Goal: Task Accomplishment & Management: Complete application form

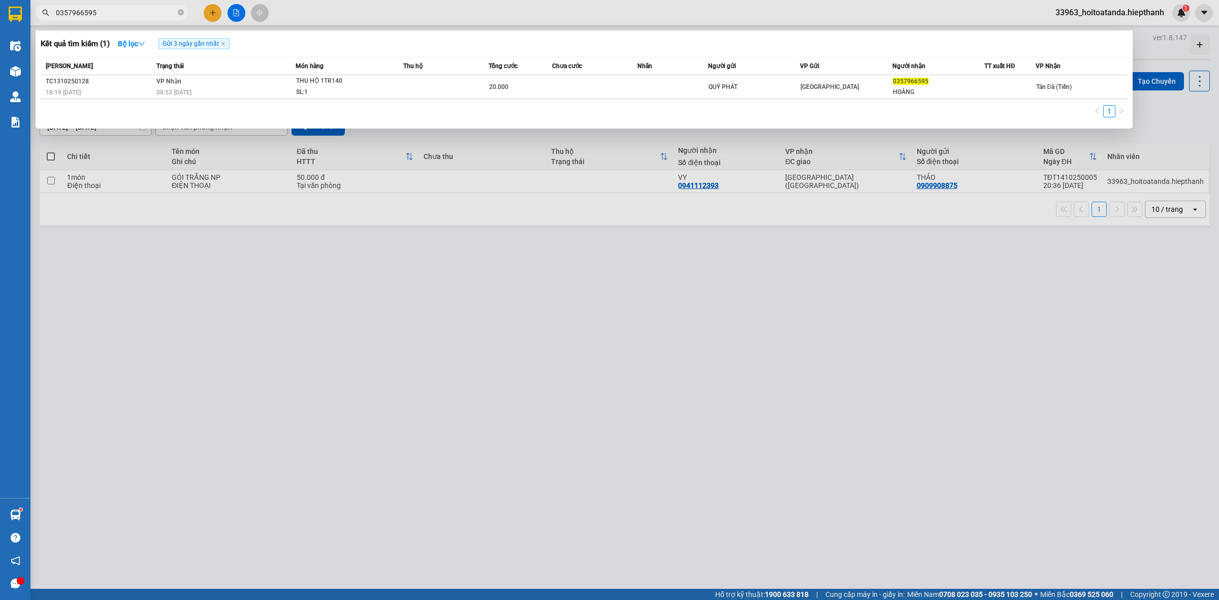
click at [166, 14] on input "0357966595" at bounding box center [116, 12] width 120 height 11
type input "0"
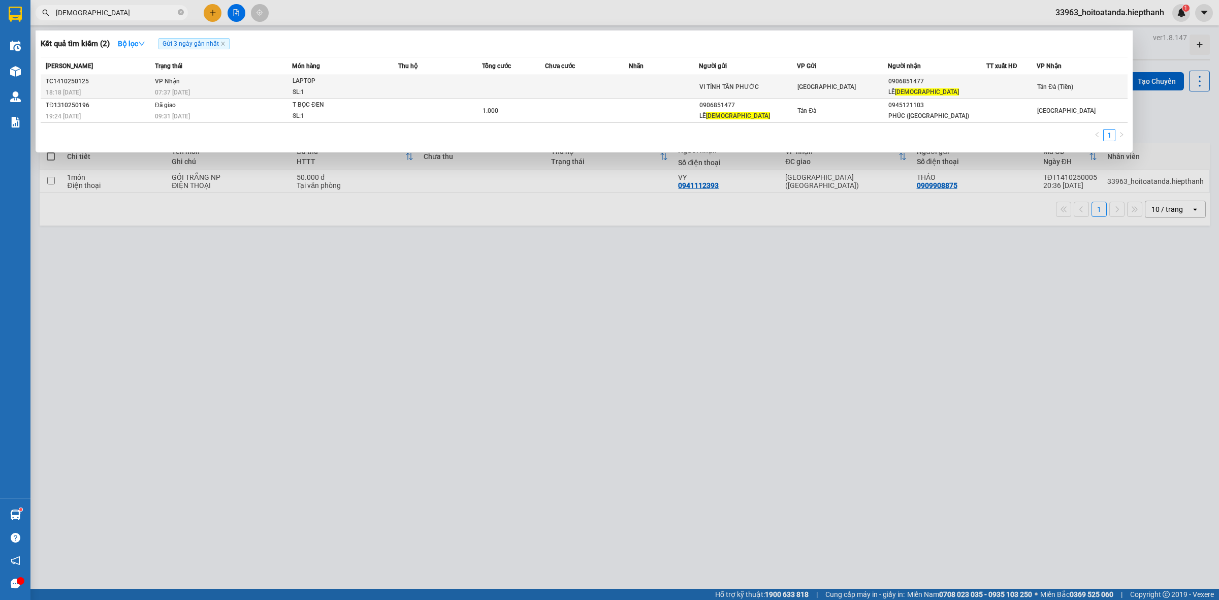
type input "[DEMOGRAPHIC_DATA]"
click at [710, 87] on div "VI TÍNH TÂN PHƯỚC" at bounding box center [749, 87] width 98 height 11
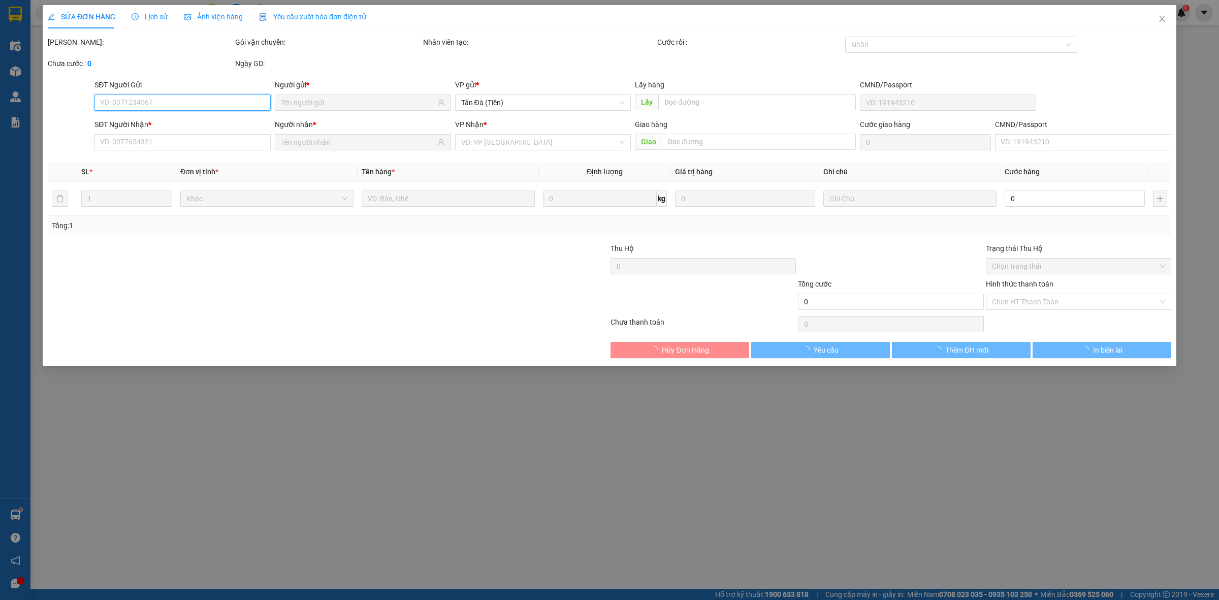
type input "VI TÍNH TÂN PHƯỚC"
type input "0906851477"
type input "[PERSON_NAME]"
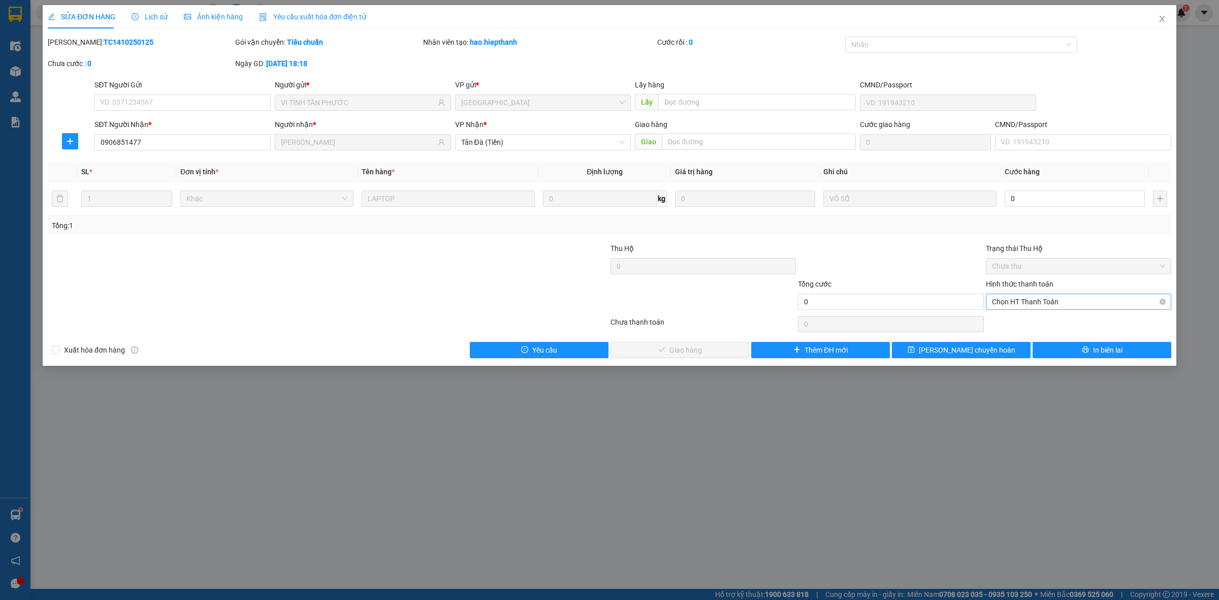
click at [1047, 309] on span "Chọn HT Thanh Toán" at bounding box center [1078, 301] width 173 height 15
click at [1051, 328] on div "Tại văn phòng" at bounding box center [1078, 322] width 185 height 16
click at [689, 345] on span "Giao hàng" at bounding box center [686, 349] width 33 height 11
click at [697, 346] on span "Giao hàng" at bounding box center [686, 349] width 33 height 11
click at [688, 344] on span "Giao hàng" at bounding box center [686, 349] width 33 height 11
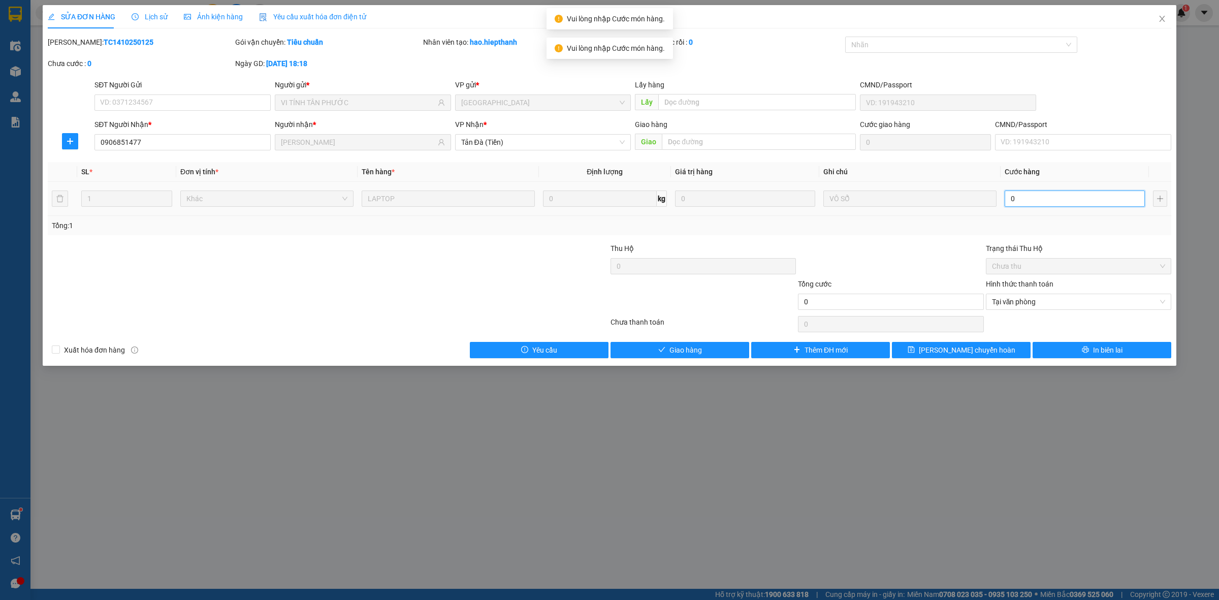
click at [1033, 191] on input "0" at bounding box center [1075, 198] width 140 height 16
type input "1"
type input "1.000"
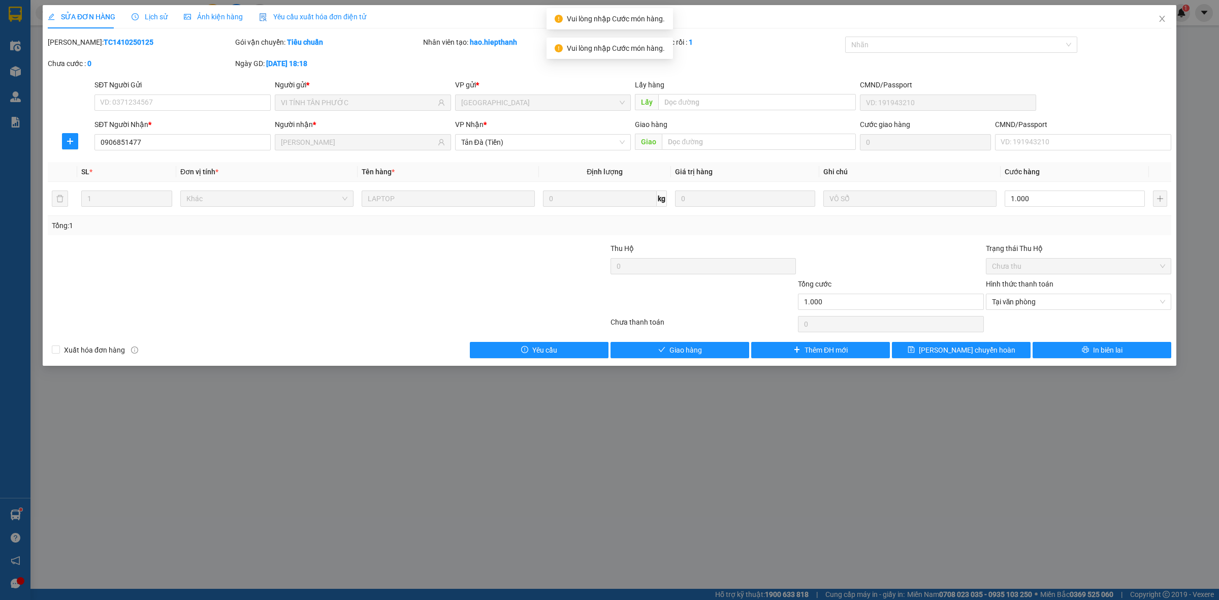
drag, startPoint x: 859, startPoint y: 274, endPoint x: 867, endPoint y: 276, distance: 8.8
click at [860, 274] on div at bounding box center [890, 261] width 187 height 36
click at [691, 351] on span "Giao hàng" at bounding box center [686, 349] width 33 height 11
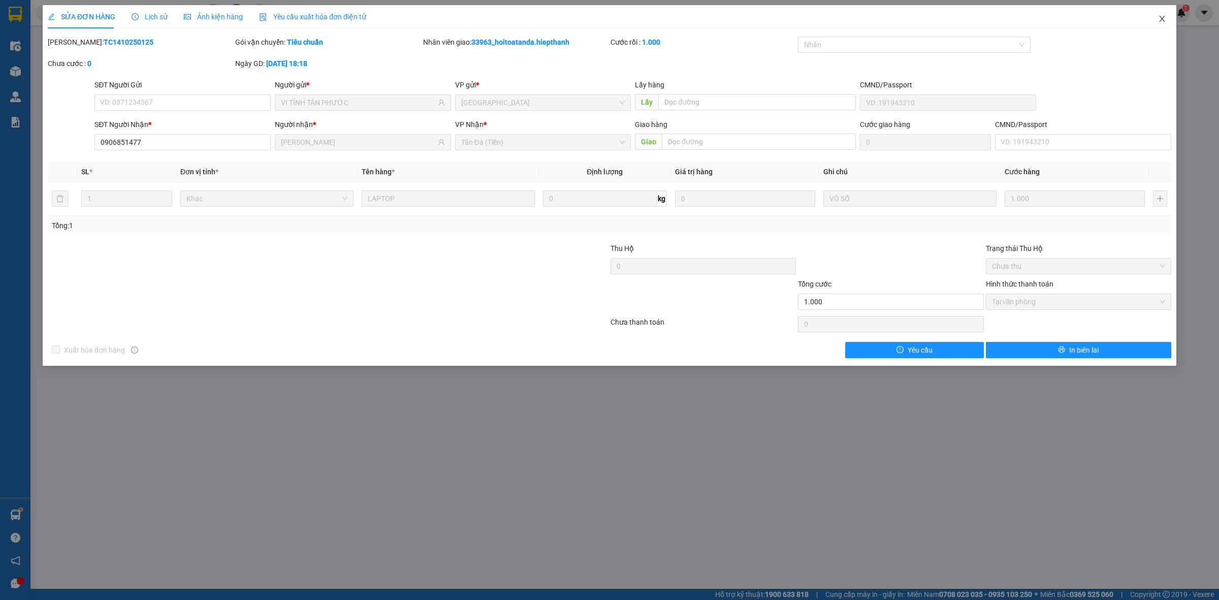
click at [1161, 18] on icon "close" at bounding box center [1162, 19] width 6 height 6
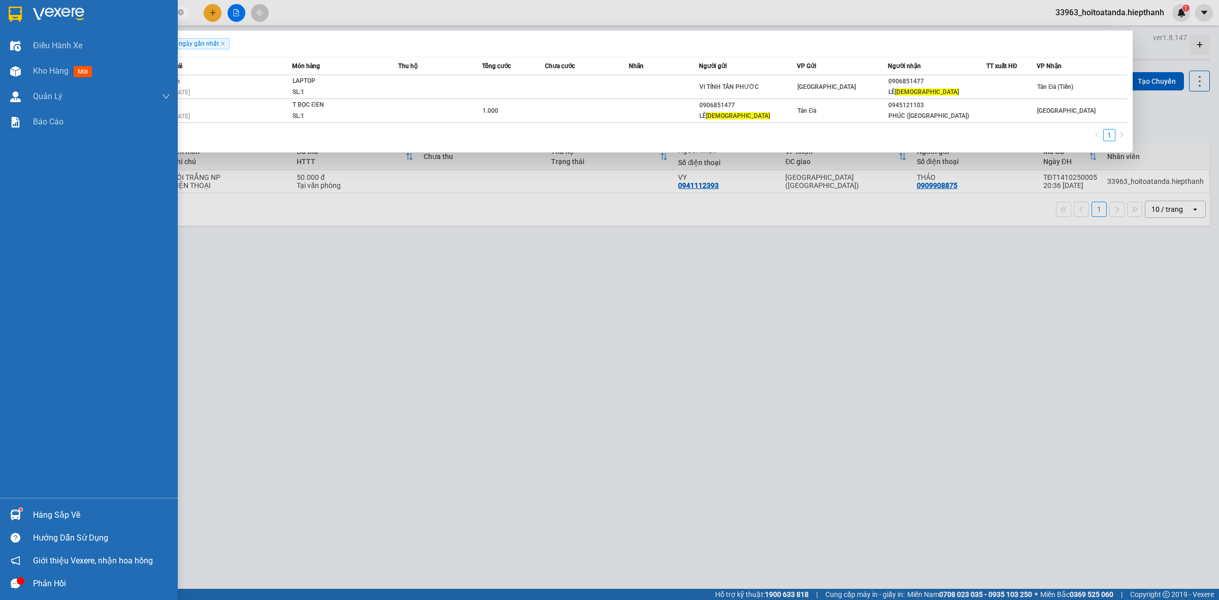
drag, startPoint x: 107, startPoint y: 18, endPoint x: 18, endPoint y: 25, distance: 89.2
click at [15, 25] on section "Kết quả tìm kiếm ( 2 ) Bộ lọc Gửi 3 ngày gần nhất Mã ĐH Trạng thái Món hàng Thu…" at bounding box center [609, 300] width 1219 height 600
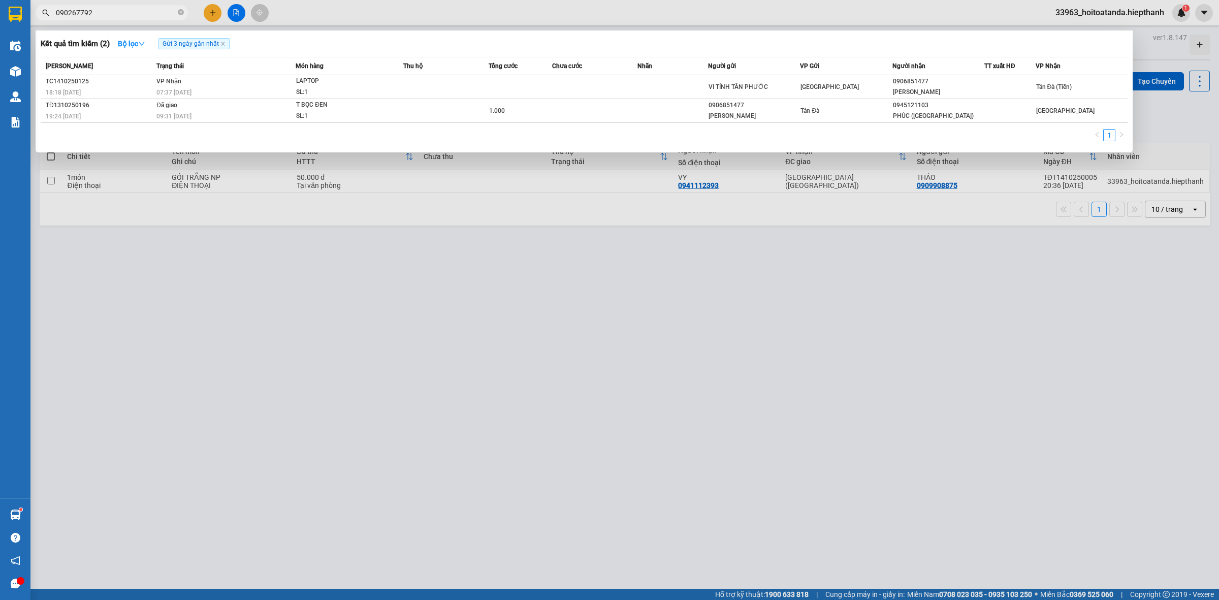
type input "0902677922"
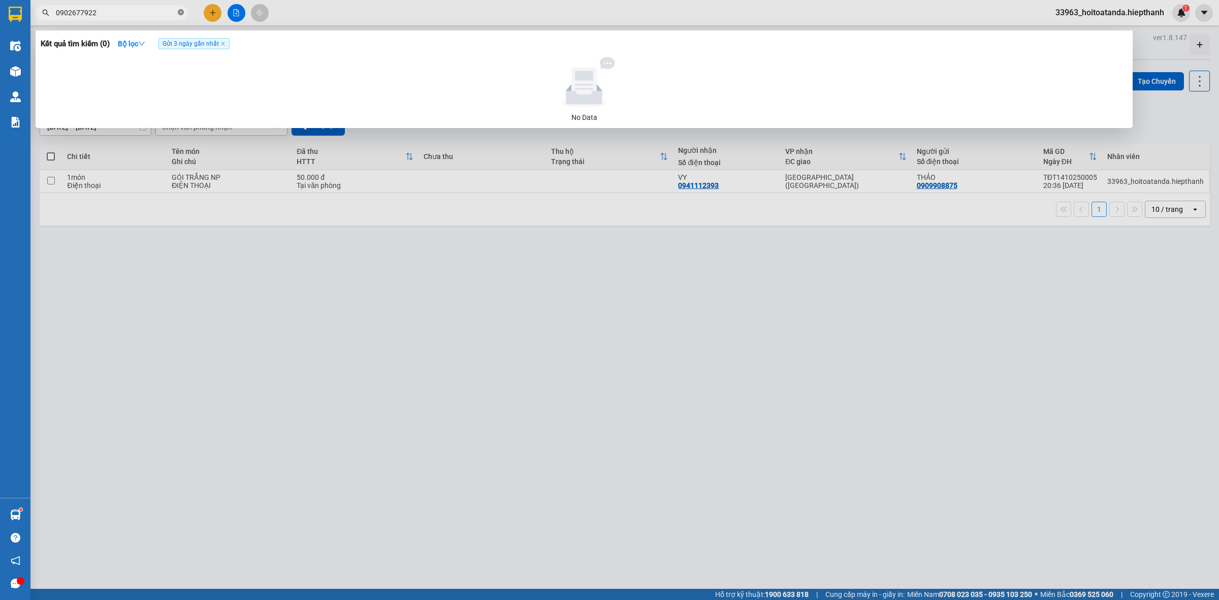
click at [180, 14] on icon "close-circle" at bounding box center [181, 12] width 6 height 6
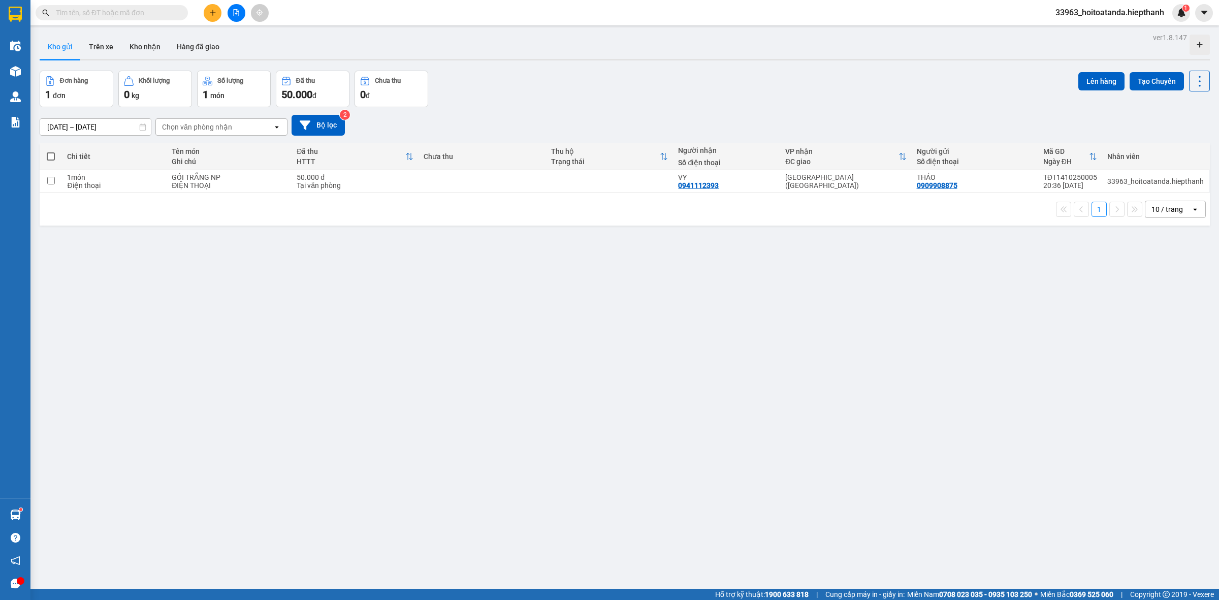
click at [353, 6] on div "Kết quả tìm kiếm ( 0 ) Bộ lọc Gửi 3 ngày gần nhất No Data 33963_hoitoatanda.hie…" at bounding box center [609, 12] width 1219 height 25
click at [140, 12] on input "text" at bounding box center [116, 12] width 120 height 11
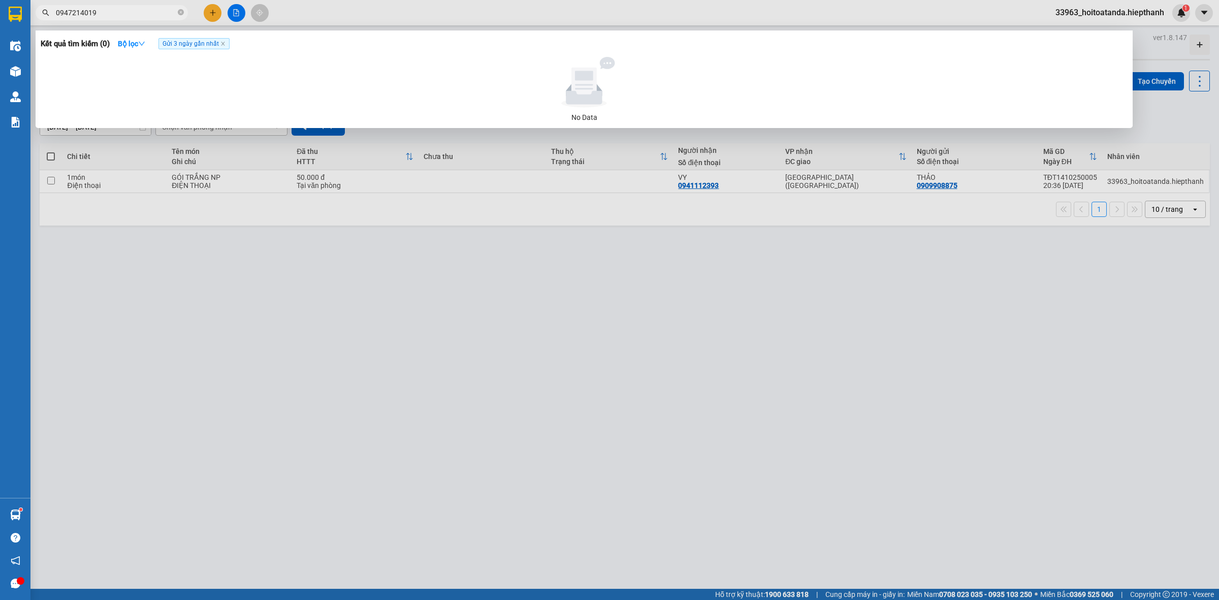
drag, startPoint x: 108, startPoint y: 9, endPoint x: 41, endPoint y: 22, distance: 68.2
click at [41, 22] on div "Kết quả tìm kiếm ( 0 ) Bộ lọc Gửi 3 ngày gần nhất No Data 0947214019" at bounding box center [99, 13] width 198 height 18
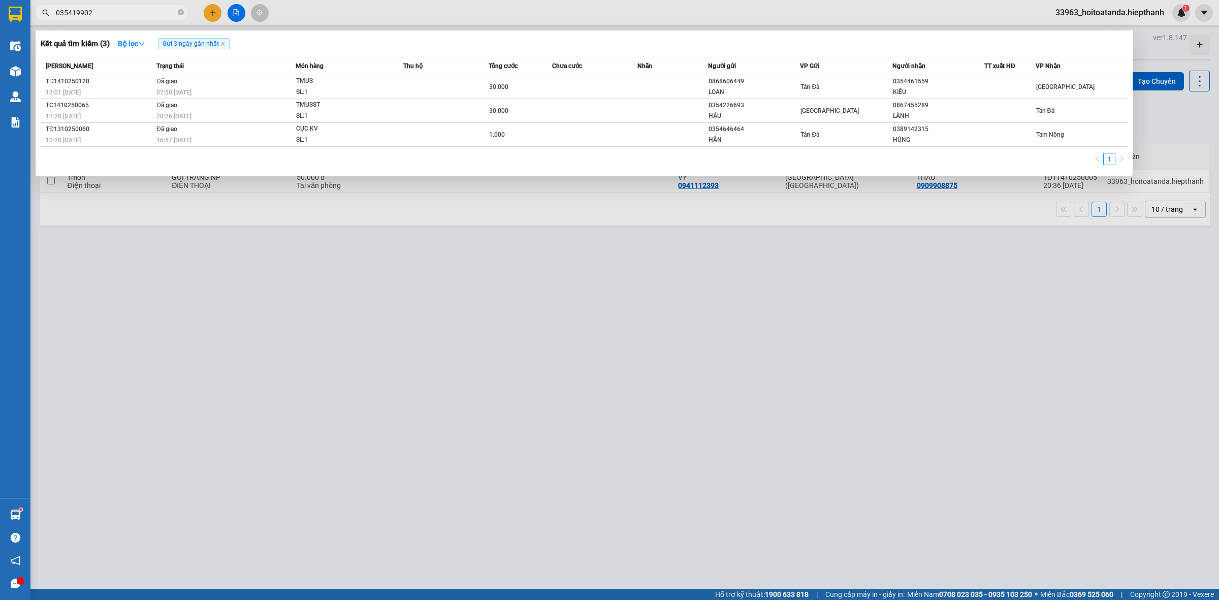
type input "0354199026"
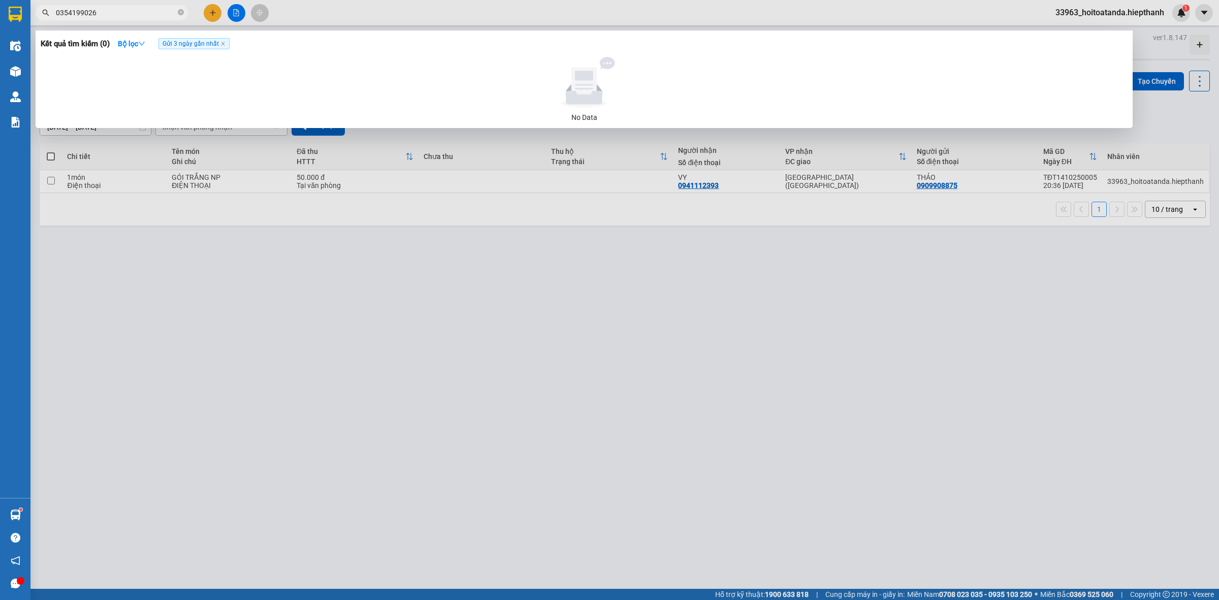
drag, startPoint x: 107, startPoint y: 15, endPoint x: 21, endPoint y: 42, distance: 89.5
click at [7, 42] on section "Kết quả tìm kiếm ( 0 ) Bộ lọc Gửi 3 ngày gần nhất No Data 0354199026 33963_hoit…" at bounding box center [609, 300] width 1219 height 600
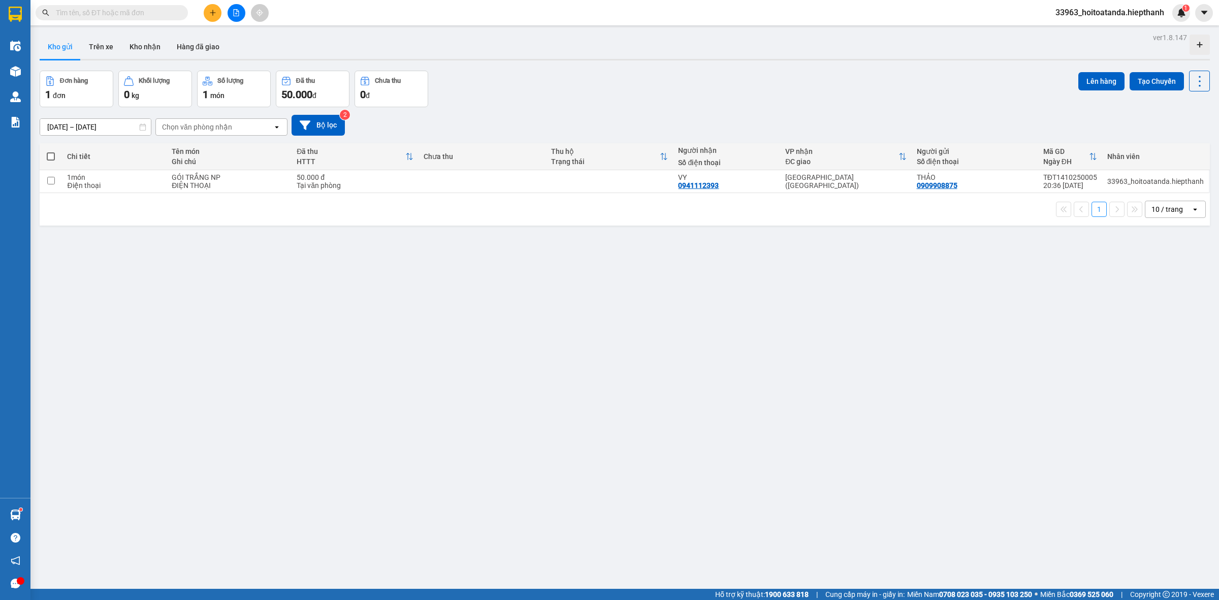
click at [540, 95] on div "Đơn hàng 1 đơn Khối lượng 0 kg Số lượng 1 món Đã thu 50.000 đ Chưa thu 0 đ Lên …" at bounding box center [625, 89] width 1170 height 37
click at [100, 11] on input "text" at bounding box center [116, 12] width 120 height 11
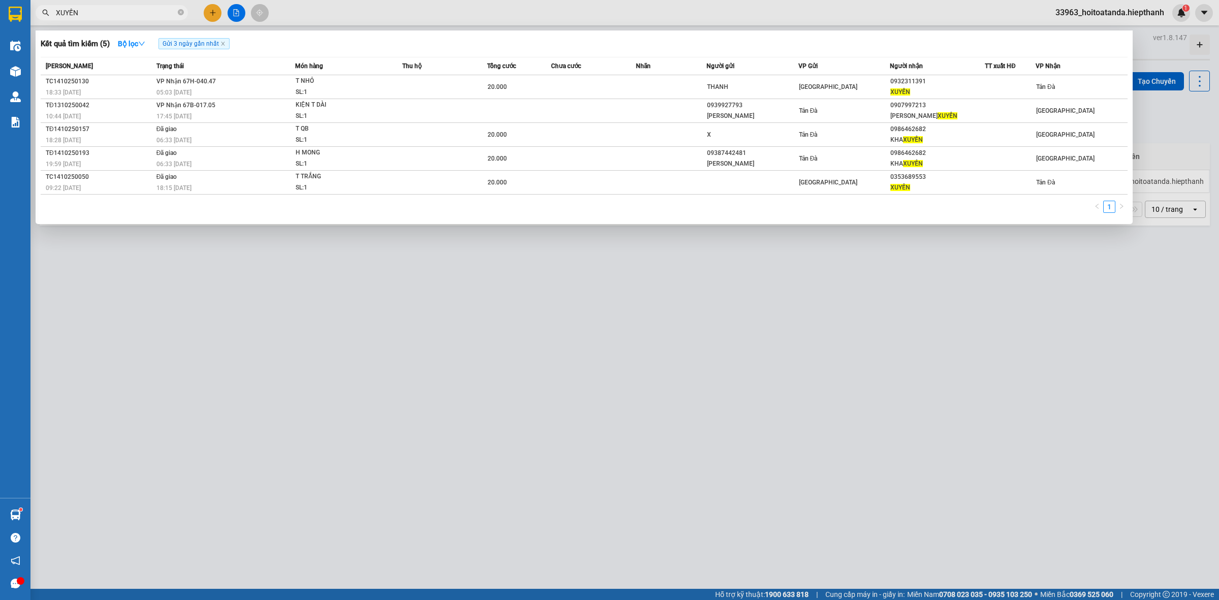
type input "XUYẾN"
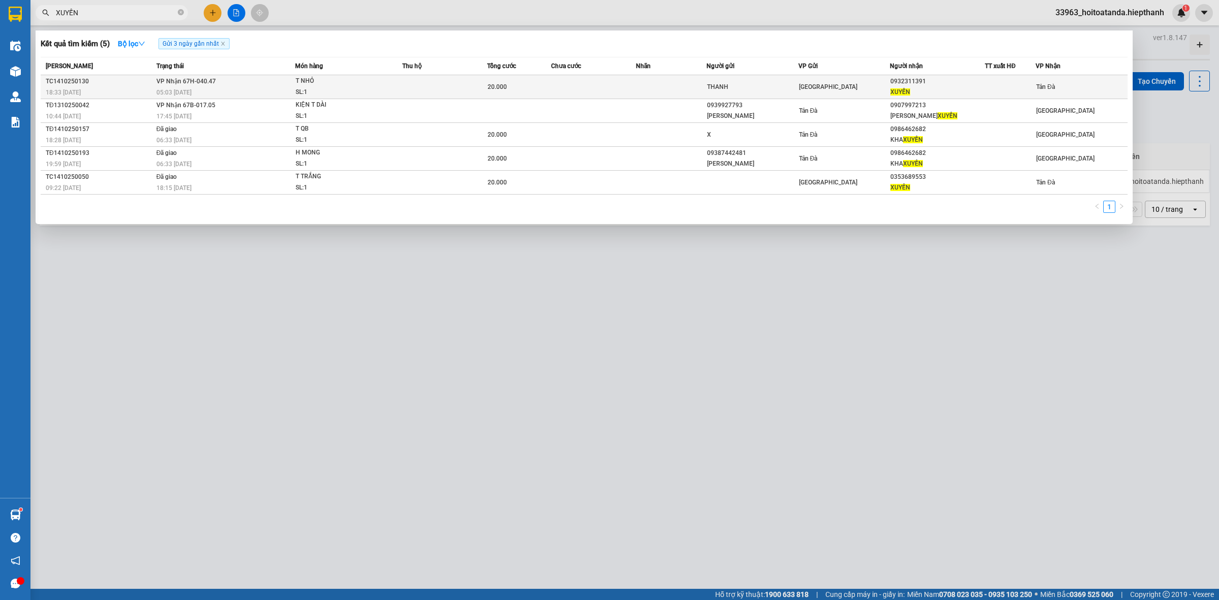
click at [925, 87] on div "XUYẾN" at bounding box center [937, 92] width 93 height 11
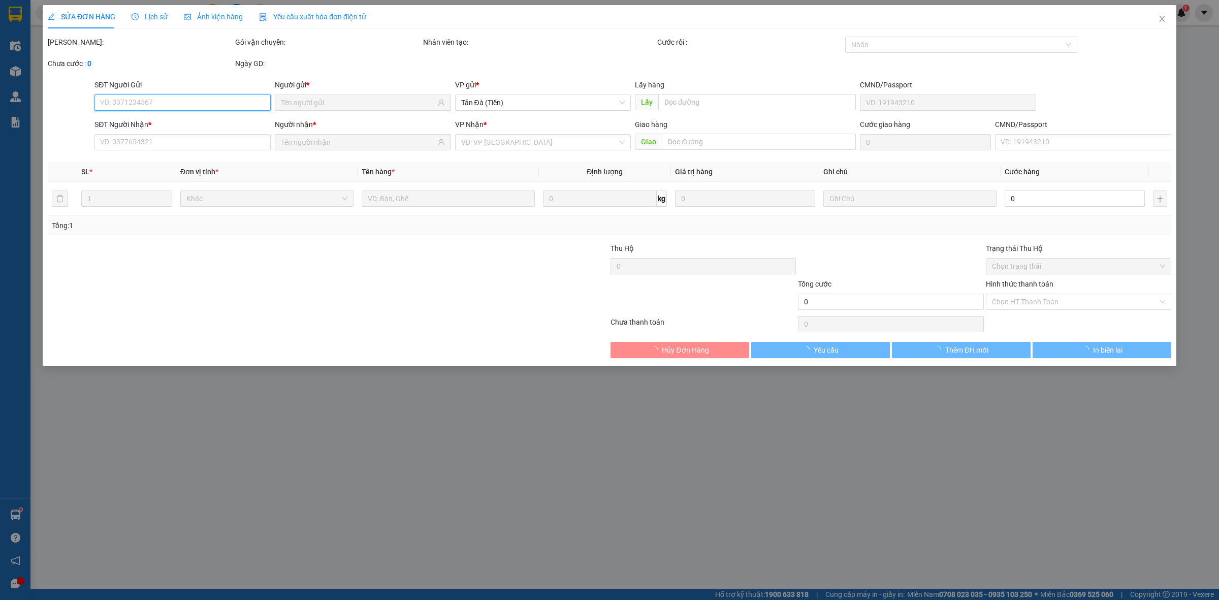
type input "THANH"
type input "0932311391"
type input "XUYẾN"
type input "20.000"
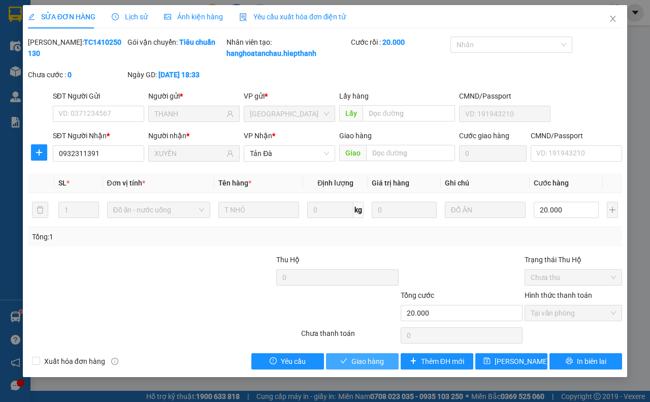
click at [379, 367] on span "Giao hàng" at bounding box center [368, 361] width 33 height 11
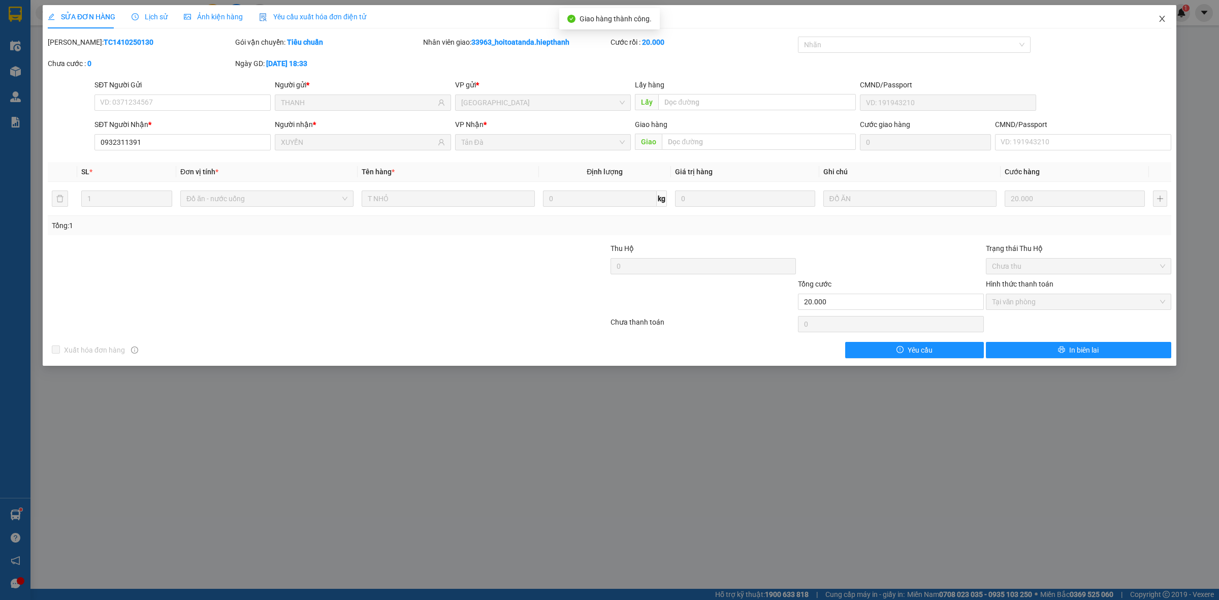
click at [1167, 15] on span "Close" at bounding box center [1162, 19] width 28 height 28
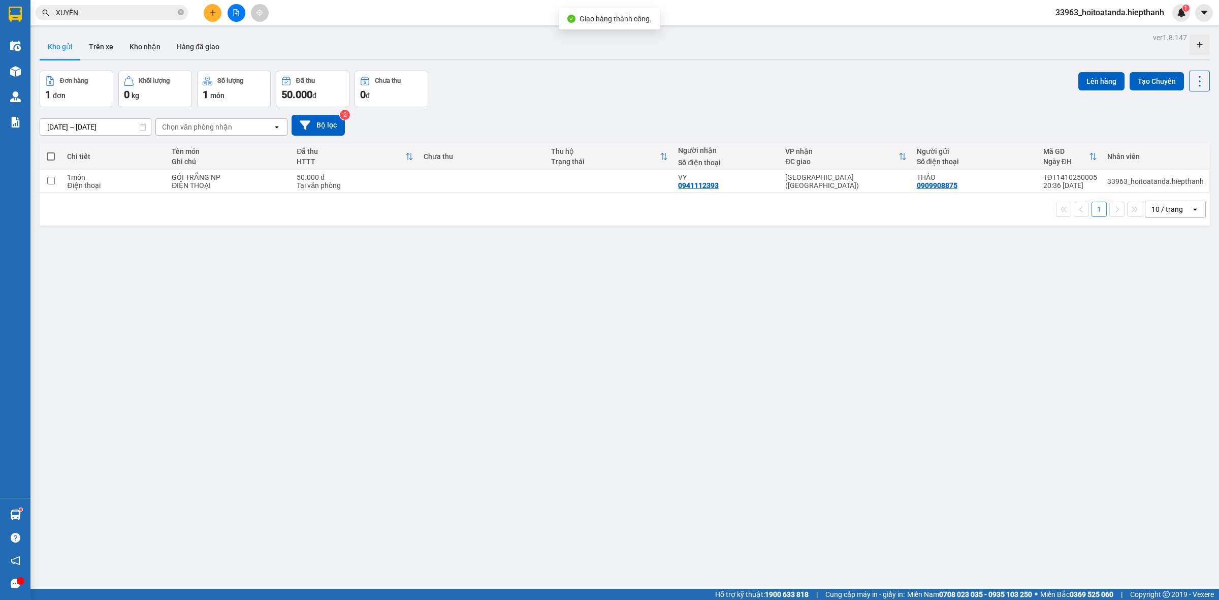
click at [214, 12] on icon "plus" at bounding box center [212, 12] width 7 height 7
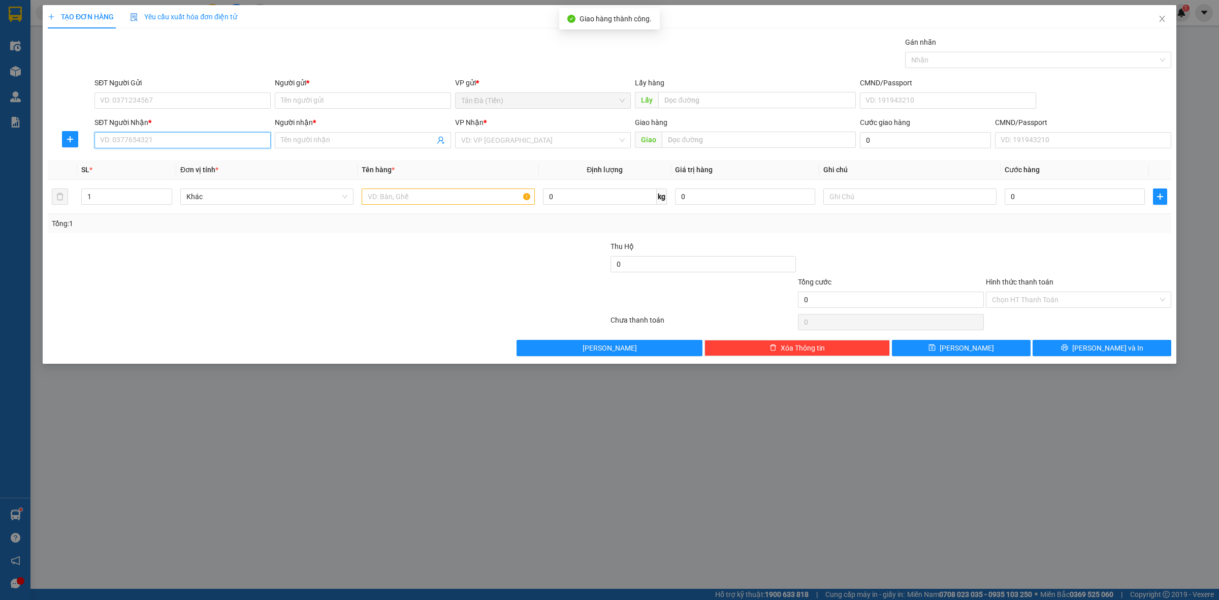
click at [183, 136] on input "SĐT Người Nhận *" at bounding box center [182, 140] width 176 height 16
type input "0948338383"
click at [168, 165] on div "0948338383 - PHẤN" at bounding box center [183, 160] width 164 height 11
type input "PHẤN"
type input "0948338383"
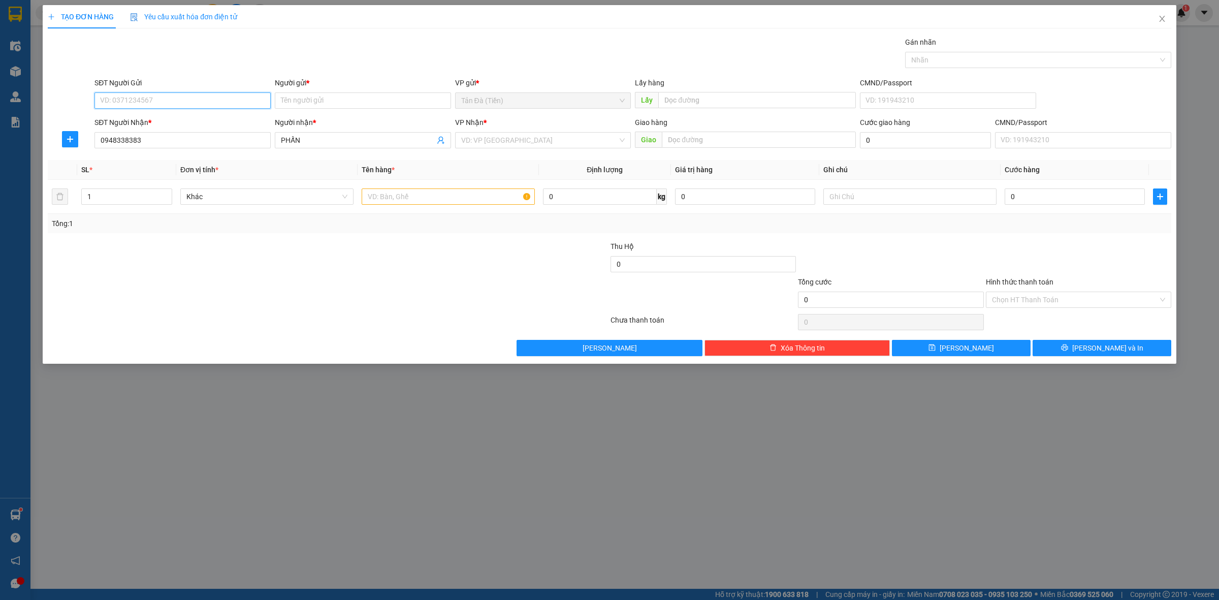
click at [199, 98] on input "SĐT Người Gửi" at bounding box center [182, 100] width 176 height 16
type input "0938646822"
click at [139, 119] on div "0938646822 - TRẦM THẾ LỘC" at bounding box center [183, 121] width 164 height 11
type input "TRẦM THẾ LỘC"
type input "0938646822"
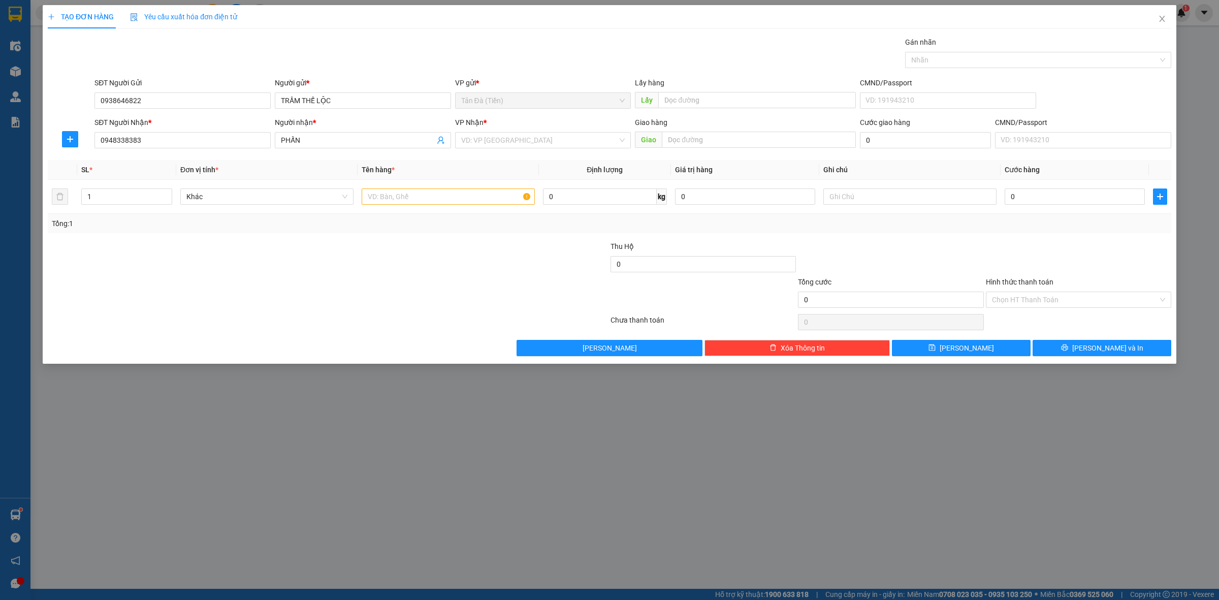
click at [526, 151] on div "VP Nhận * VD: VP [GEOGRAPHIC_DATA]" at bounding box center [543, 135] width 176 height 36
click at [526, 143] on input "search" at bounding box center [539, 140] width 157 height 15
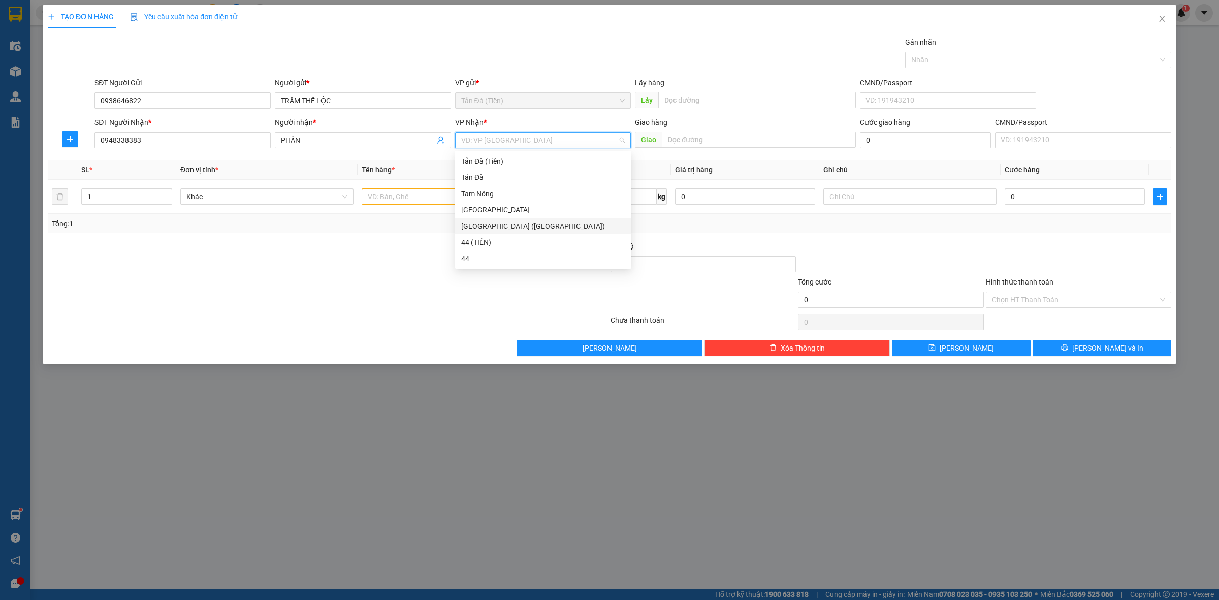
click at [504, 226] on div "[GEOGRAPHIC_DATA] ([GEOGRAPHIC_DATA])" at bounding box center [543, 225] width 164 height 11
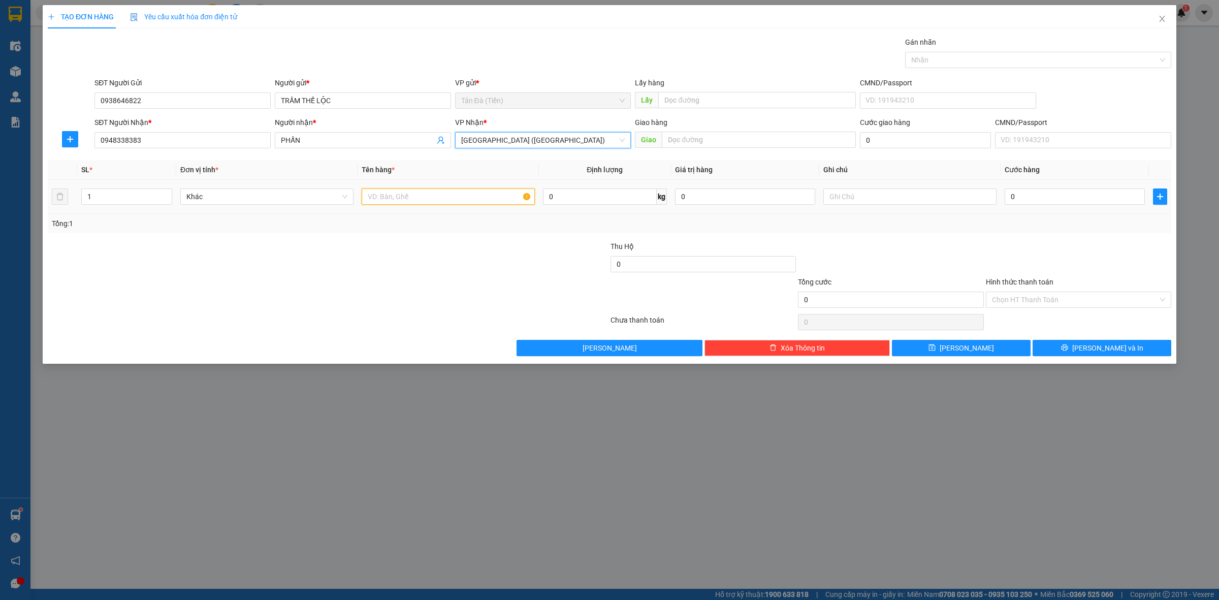
click at [406, 201] on input "text" at bounding box center [448, 196] width 173 height 16
click at [274, 201] on span "Khác" at bounding box center [266, 196] width 161 height 15
type input "D"
click at [244, 223] on div "Điện thoại" at bounding box center [266, 217] width 173 height 16
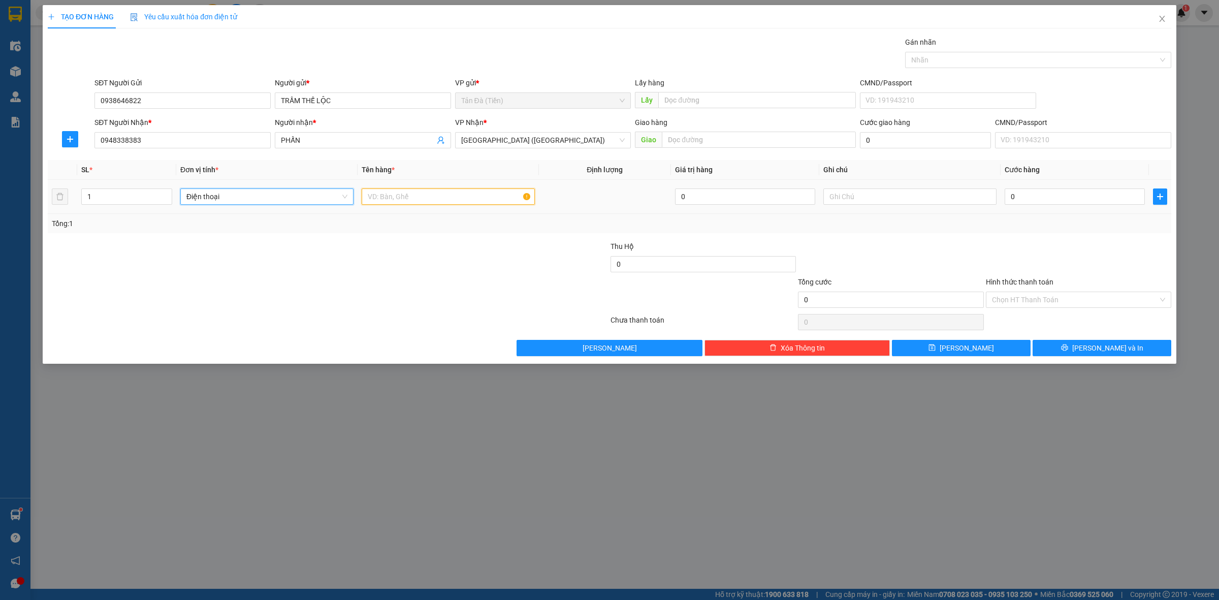
click at [405, 199] on input "text" at bounding box center [448, 196] width 173 height 16
type input "HỘP ĐEN NP"
click at [865, 204] on input "text" at bounding box center [909, 196] width 173 height 16
drag, startPoint x: 993, startPoint y: 245, endPoint x: 1098, endPoint y: 333, distance: 136.3
click at [993, 246] on div at bounding box center [1078, 259] width 187 height 36
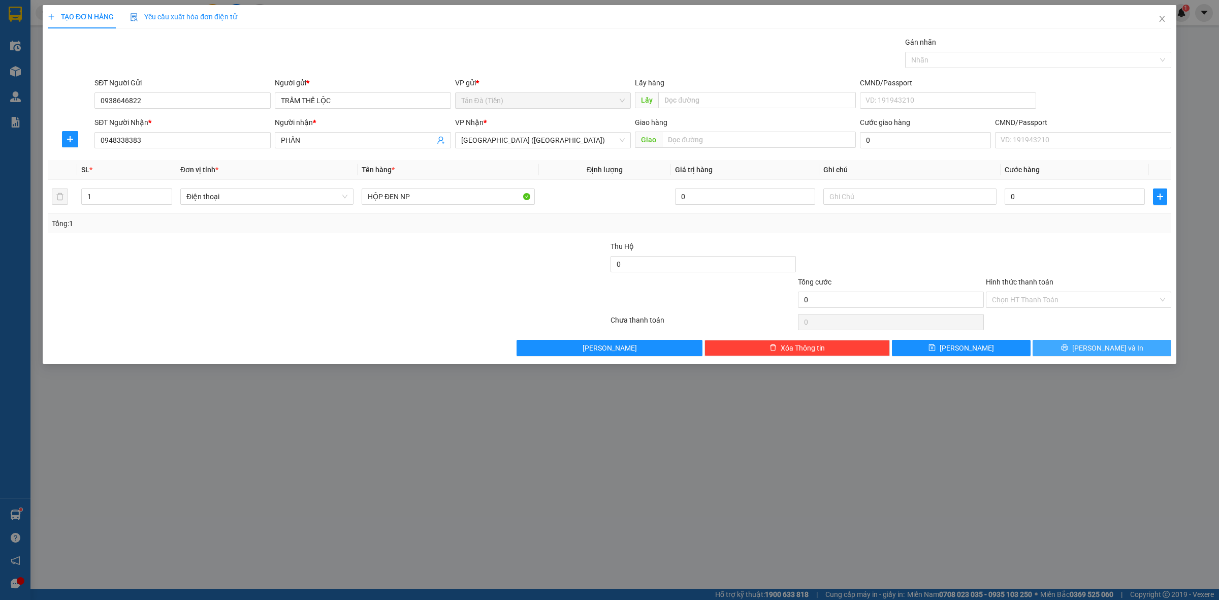
click at [1081, 346] on button "[PERSON_NAME] và In" at bounding box center [1102, 348] width 139 height 16
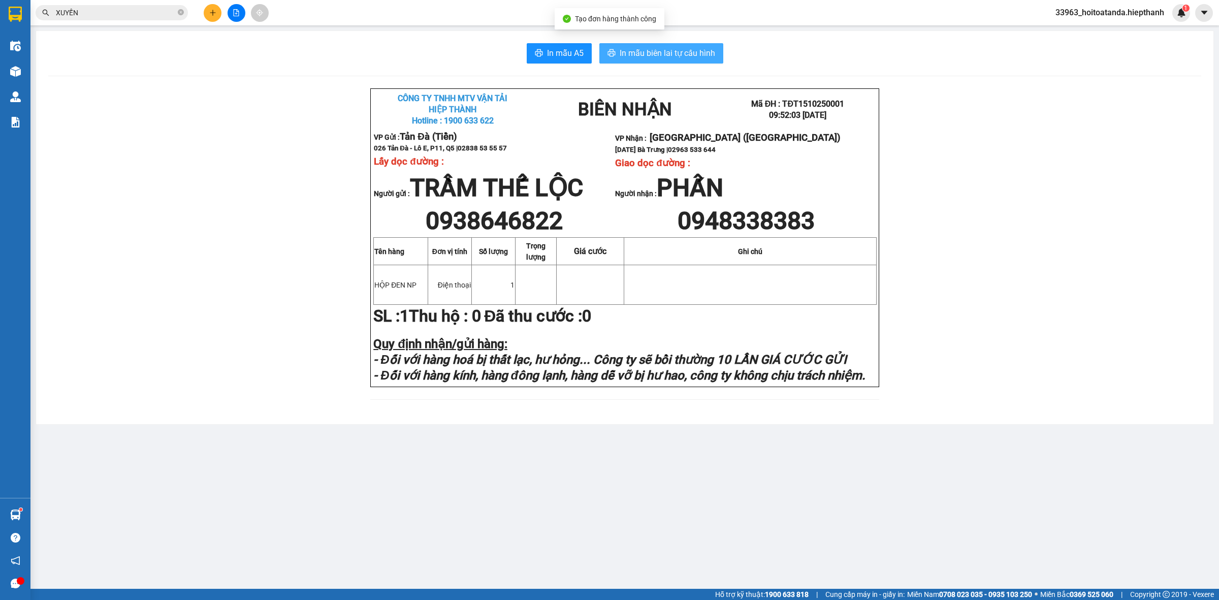
click at [648, 55] on span "In mẫu biên lai tự cấu hình" at bounding box center [668, 53] width 96 height 13
